Goal: Information Seeking & Learning: Find specific fact

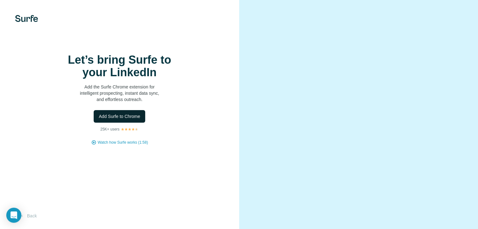
click at [100, 120] on span "Add Surfe to Chrome" at bounding box center [119, 116] width 41 height 6
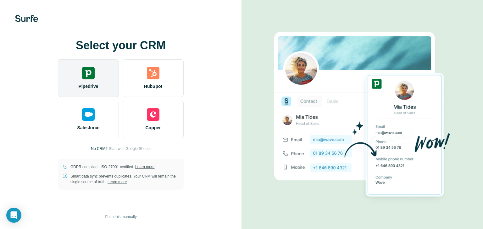
click at [101, 75] on div "Pipedrive" at bounding box center [88, 78] width 61 height 38
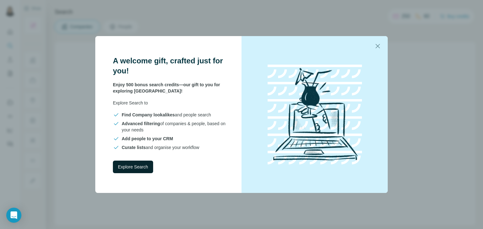
click at [135, 163] on button "Explore Search" at bounding box center [133, 167] width 40 height 13
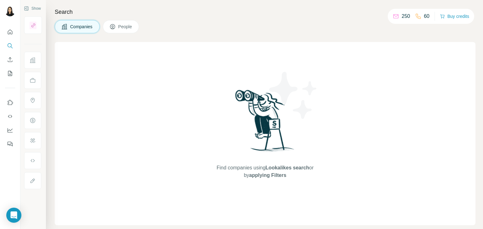
click at [110, 24] on icon at bounding box center [112, 27] width 6 height 6
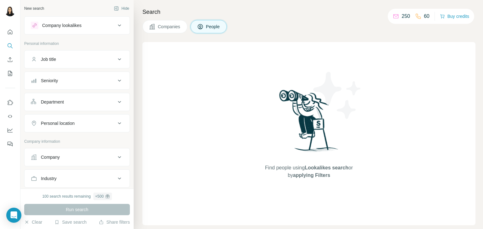
click at [175, 25] on span "Companies" at bounding box center [169, 27] width 23 height 6
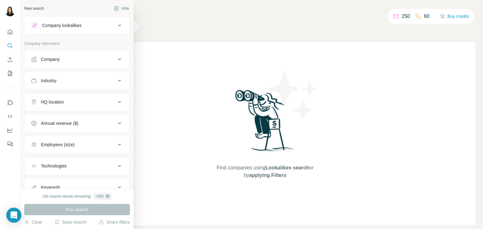
click at [110, 25] on div "Company lookalikes" at bounding box center [73, 26] width 85 height 8
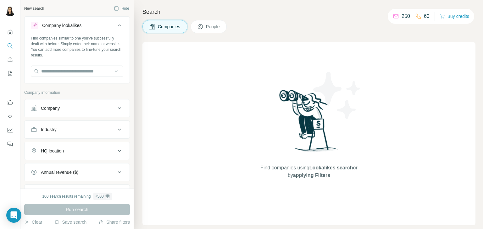
click at [110, 25] on div "Company lookalikes" at bounding box center [73, 26] width 85 height 8
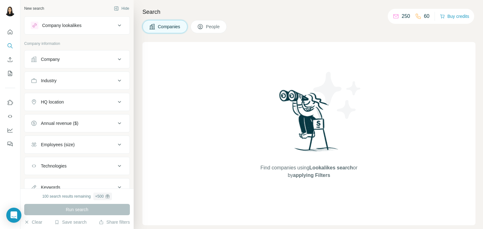
click at [116, 79] on icon at bounding box center [120, 81] width 8 height 8
click at [98, 93] on input at bounding box center [74, 96] width 78 height 7
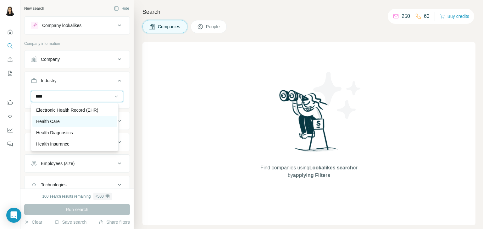
type input "****"
click at [70, 121] on div "Health Care" at bounding box center [74, 121] width 77 height 6
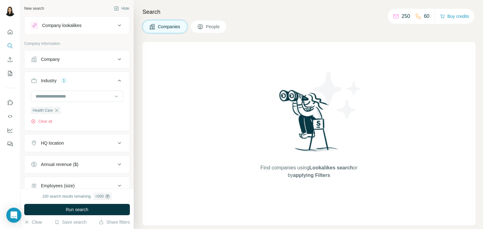
click at [60, 141] on div "HQ location" at bounding box center [52, 143] width 23 height 6
click at [61, 155] on input "text" at bounding box center [77, 158] width 92 height 11
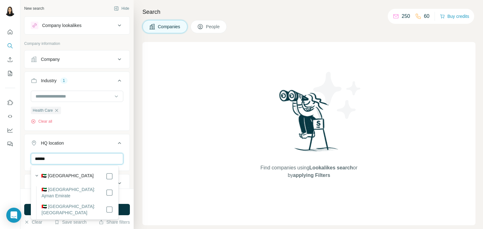
type input "******"
click at [38, 178] on icon "button" at bounding box center [37, 176] width 6 height 6
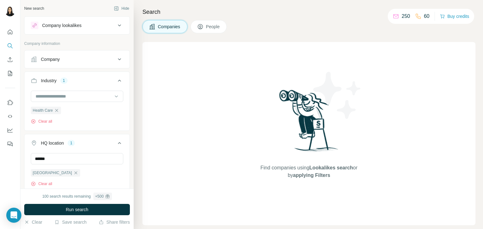
click at [116, 145] on icon at bounding box center [120, 143] width 8 height 8
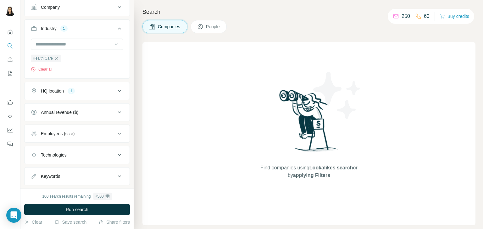
scroll to position [52, 0]
click at [116, 130] on icon at bounding box center [120, 134] width 8 height 8
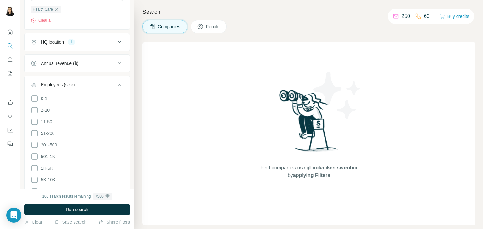
scroll to position [101, 0]
click at [36, 156] on icon at bounding box center [35, 157] width 8 height 8
click at [116, 84] on icon at bounding box center [120, 85] width 8 height 8
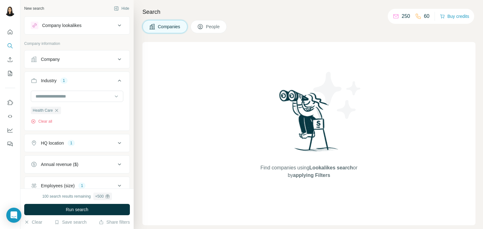
click at [118, 58] on icon at bounding box center [119, 59] width 3 height 2
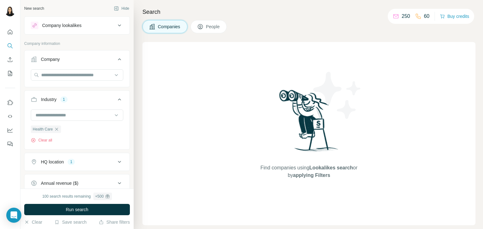
click at [116, 58] on icon at bounding box center [120, 60] width 8 height 8
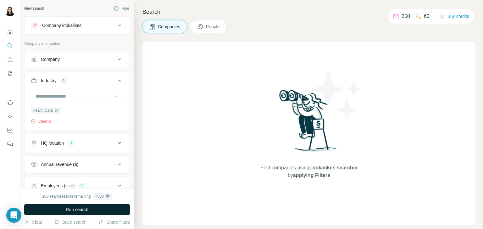
click at [89, 211] on button "Run search" at bounding box center [77, 209] width 106 height 11
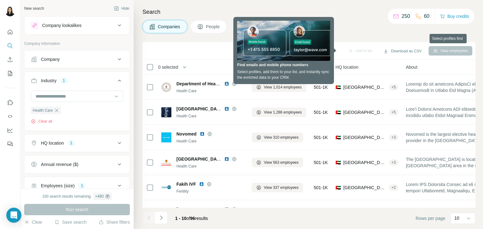
click at [439, 50] on div "View employees" at bounding box center [450, 50] width 44 height 9
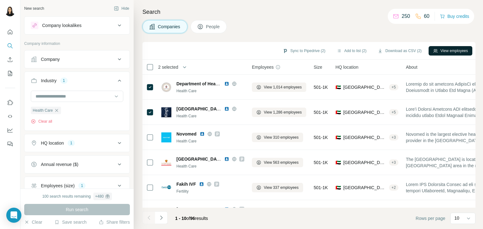
click at [447, 48] on button "View employees" at bounding box center [450, 50] width 44 height 9
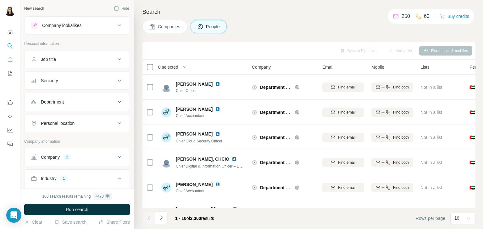
click at [116, 59] on icon at bounding box center [120, 60] width 8 height 8
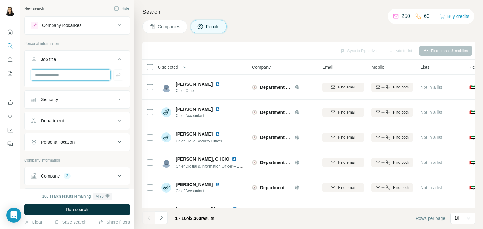
click at [82, 73] on input "text" at bounding box center [71, 74] width 80 height 11
type input "**********"
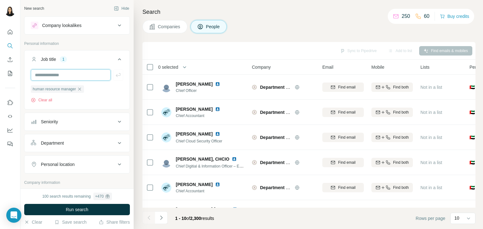
click at [82, 73] on input "text" at bounding box center [71, 74] width 80 height 11
type input "**********"
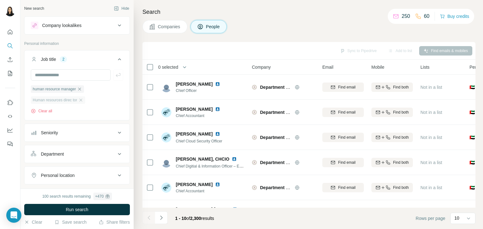
click at [82, 103] on div "Human resources direc tor" at bounding box center [58, 100] width 54 height 8
click at [82, 100] on icon "button" at bounding box center [80, 100] width 3 height 3
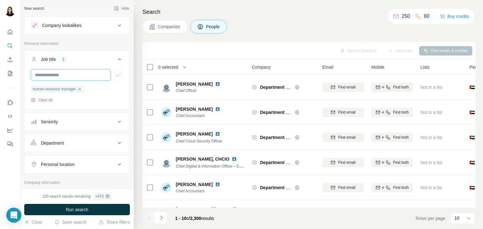
click at [60, 74] on input "text" at bounding box center [71, 74] width 80 height 11
type input "**********"
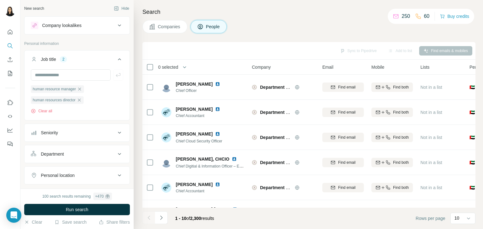
click at [116, 155] on icon at bounding box center [120, 154] width 8 height 8
click at [93, 170] on input at bounding box center [74, 170] width 78 height 7
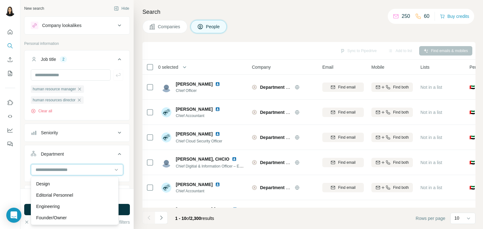
scroll to position [45, 0]
click at [76, 170] on input at bounding box center [74, 170] width 78 height 7
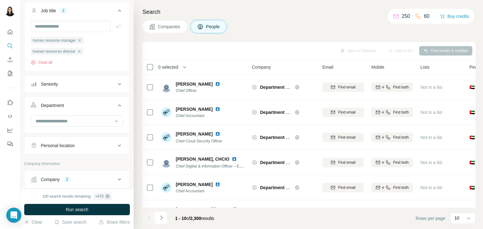
scroll to position [49, 0]
click at [70, 121] on input at bounding box center [74, 120] width 78 height 7
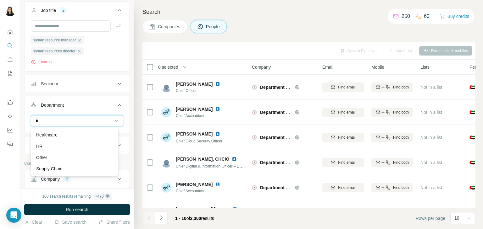
scroll to position [0, 0]
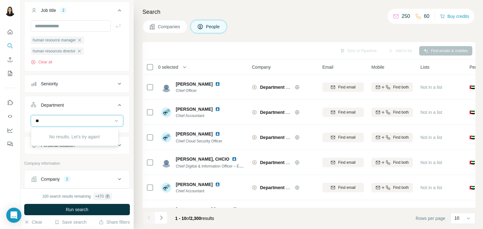
type input "*"
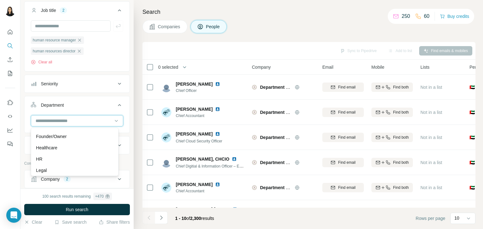
scroll to position [78, 0]
click at [59, 156] on div "HR" at bounding box center [74, 159] width 77 height 6
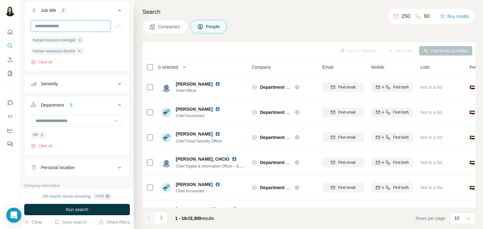
click at [62, 27] on input "text" at bounding box center [71, 25] width 80 height 11
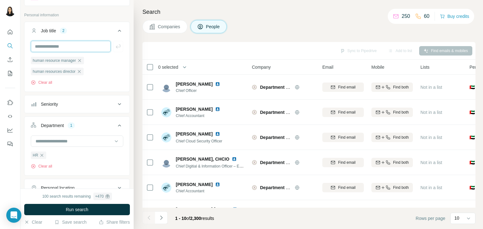
click at [74, 48] on input "text" at bounding box center [71, 46] width 80 height 11
type input "**********"
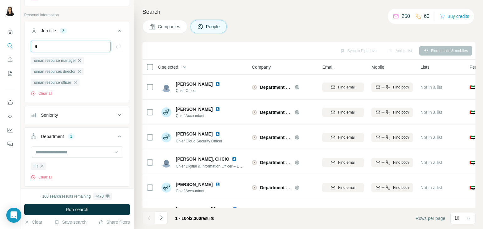
click at [80, 48] on input "*" at bounding box center [71, 46] width 80 height 11
type input "**********"
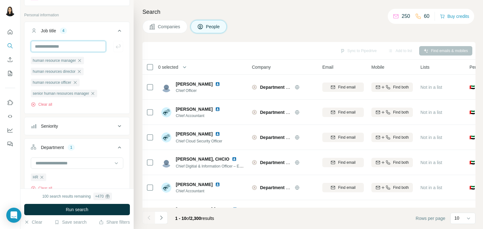
scroll to position [0, 0]
type input "**********"
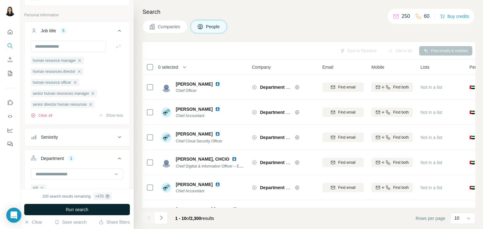
click at [73, 210] on span "Run search" at bounding box center [77, 210] width 23 height 6
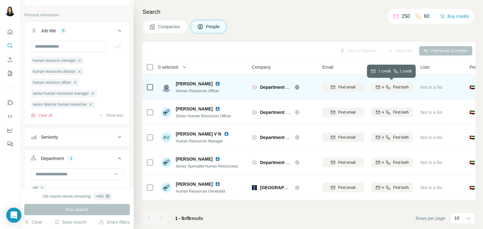
drag, startPoint x: 411, startPoint y: 90, endPoint x: 409, endPoint y: 86, distance: 4.4
click at [409, 86] on button "Find both" at bounding box center [391, 87] width 41 height 9
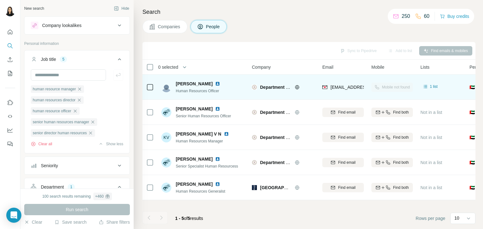
click at [351, 49] on div "Sync to Pipedrive Add to list Find emails & mobiles" at bounding box center [308, 50] width 326 height 11
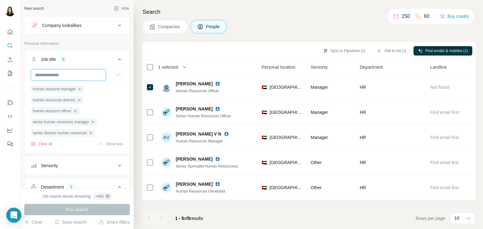
click at [75, 74] on input "text" at bounding box center [68, 74] width 75 height 11
type input "**********"
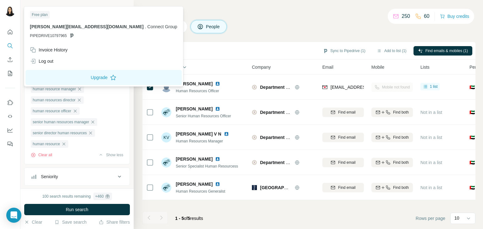
click at [9, 15] on img at bounding box center [10, 11] width 10 height 10
